Goal: Use online tool/utility

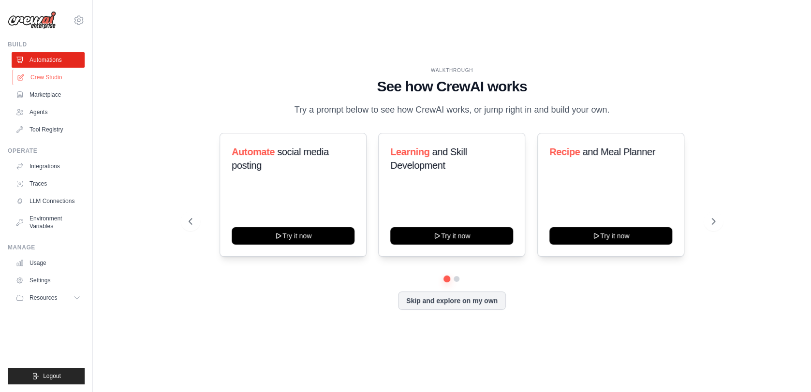
click at [47, 79] on link "Crew Studio" at bounding box center [49, 77] width 73 height 15
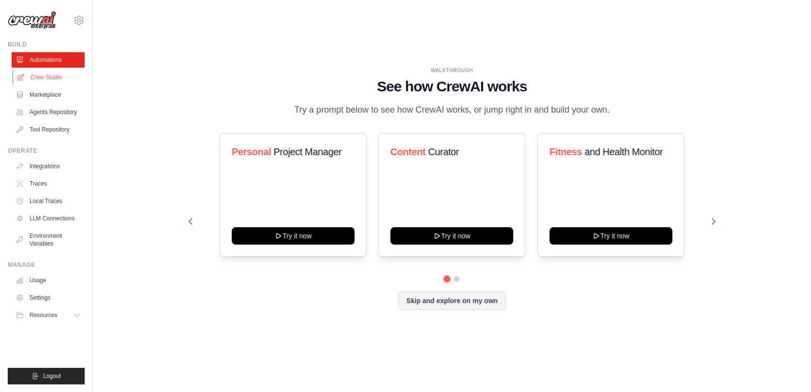
click at [56, 76] on link "Crew Studio" at bounding box center [49, 77] width 73 height 15
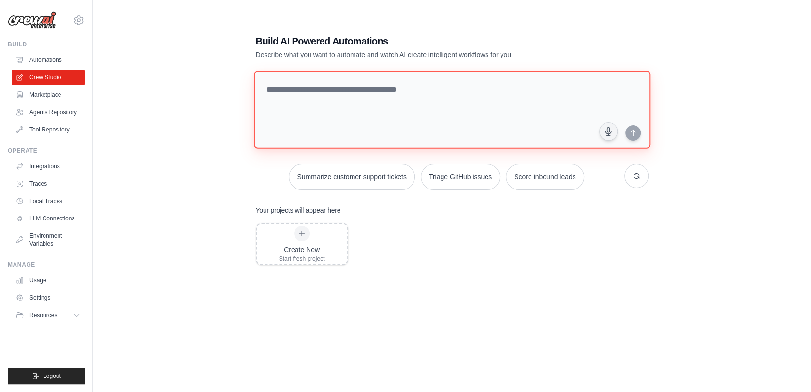
click at [338, 95] on textarea at bounding box center [452, 110] width 397 height 78
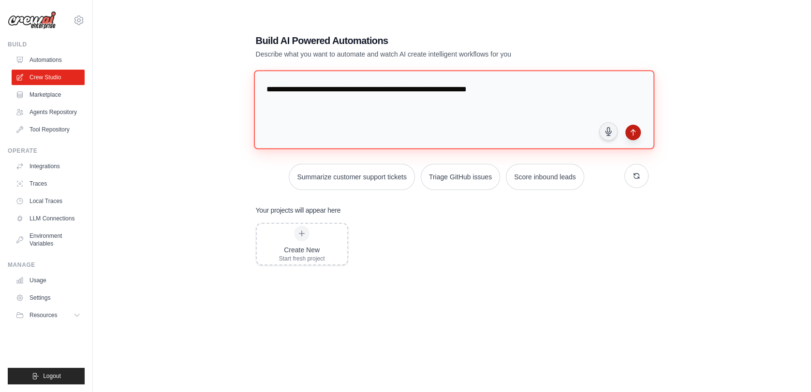
type textarea "**********"
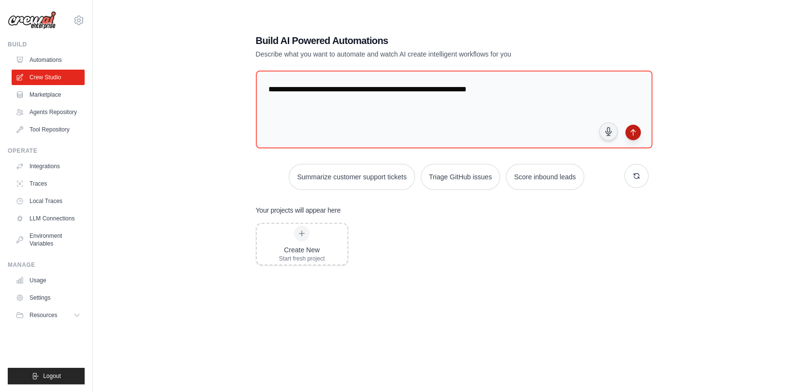
click at [631, 131] on icon "submit" at bounding box center [633, 133] width 8 height 8
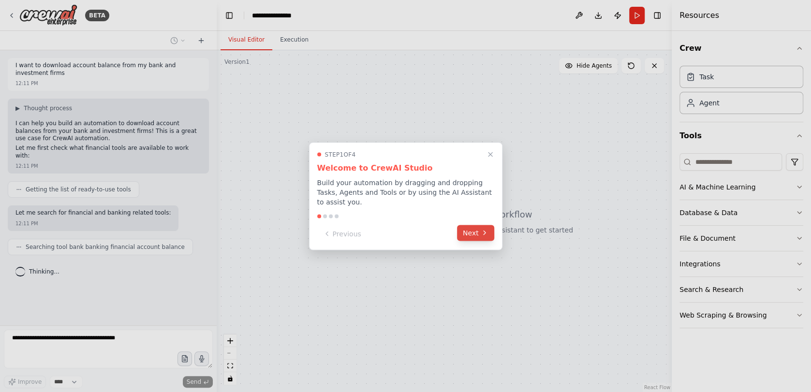
click at [485, 231] on icon at bounding box center [485, 233] width 2 height 4
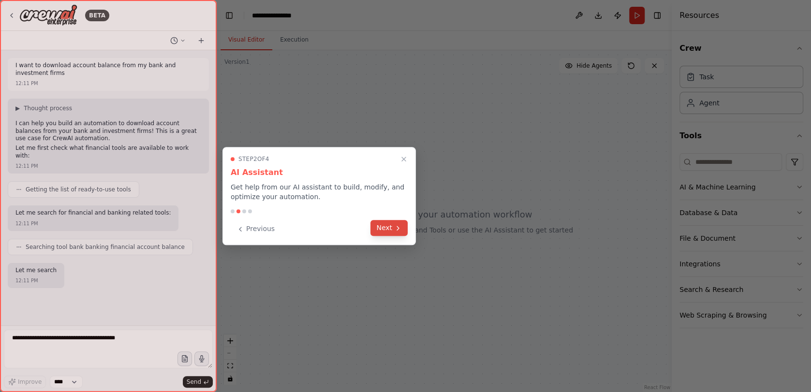
click at [400, 227] on icon at bounding box center [398, 228] width 8 height 8
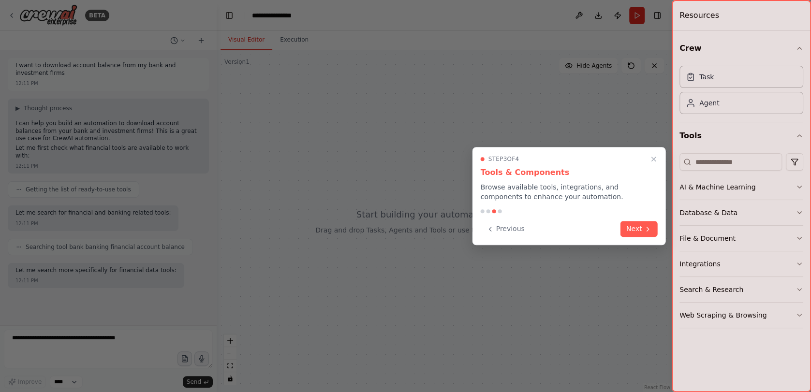
scroll to position [2, 0]
click at [633, 224] on button "Next" at bounding box center [639, 228] width 37 height 16
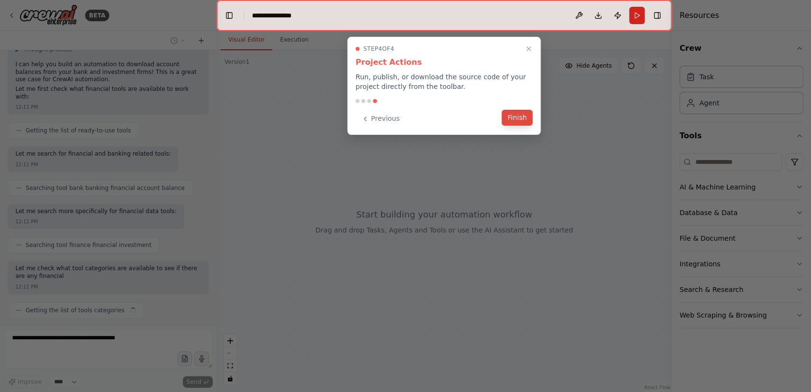
scroll to position [67, 0]
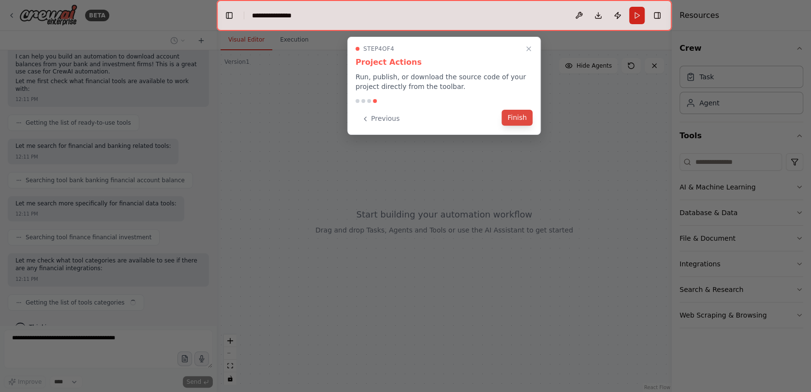
click at [524, 121] on button "Finish" at bounding box center [517, 118] width 31 height 16
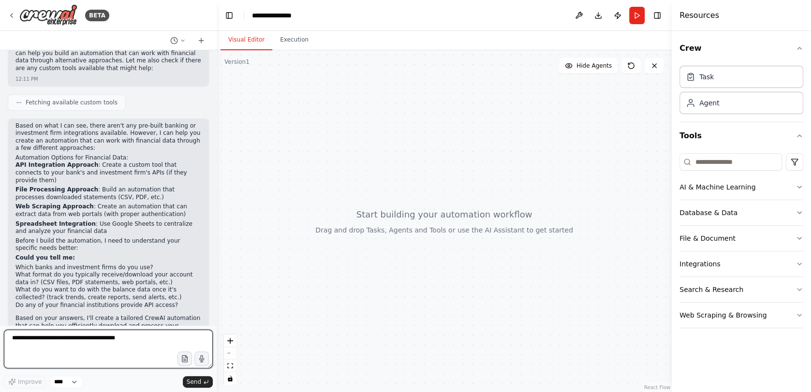
scroll to position [387, 0]
